Goal: Book appointment/travel/reservation

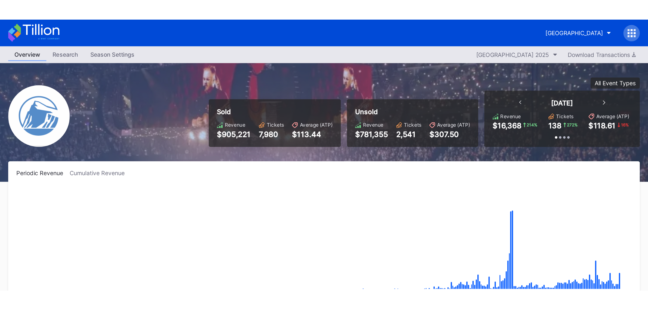
scroll to position [514, 0]
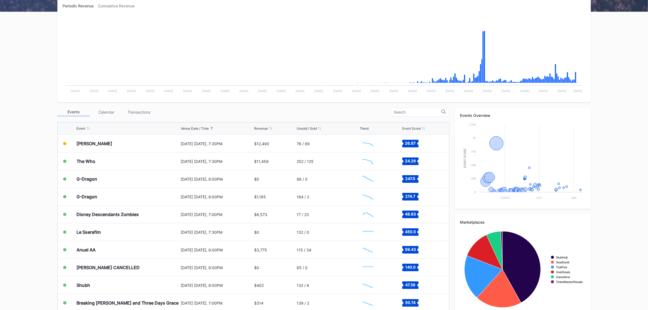
scroll to position [102, 0]
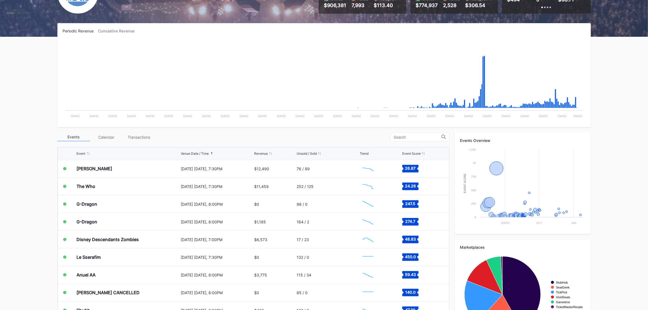
scroll to position [102, 0]
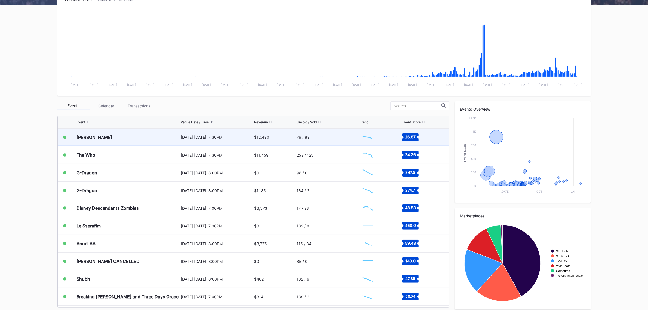
click at [185, 137] on div "[DATE] [DATE], 7:30PM" at bounding box center [217, 137] width 72 height 5
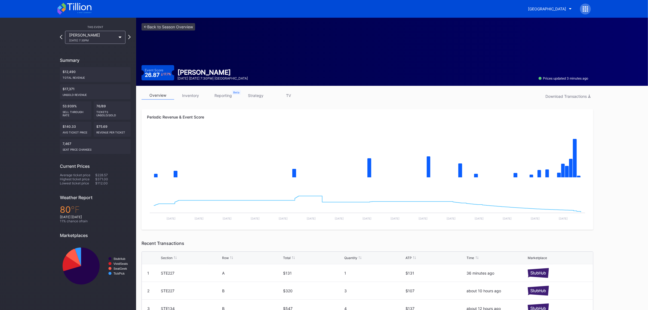
click at [188, 96] on link "inventory" at bounding box center [190, 95] width 33 height 8
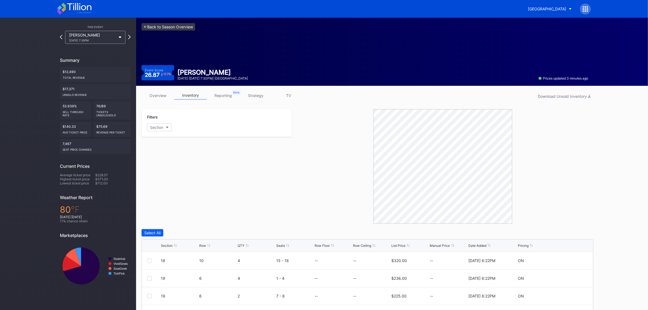
click at [177, 27] on link "<- Back to Season Overview" at bounding box center [169, 26] width 54 height 7
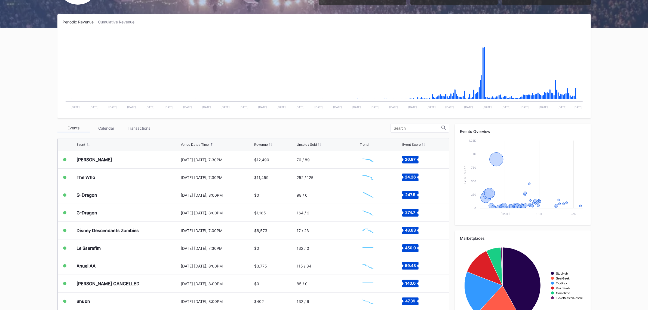
scroll to position [102, 0]
